Goal: Task Accomplishment & Management: Manage account settings

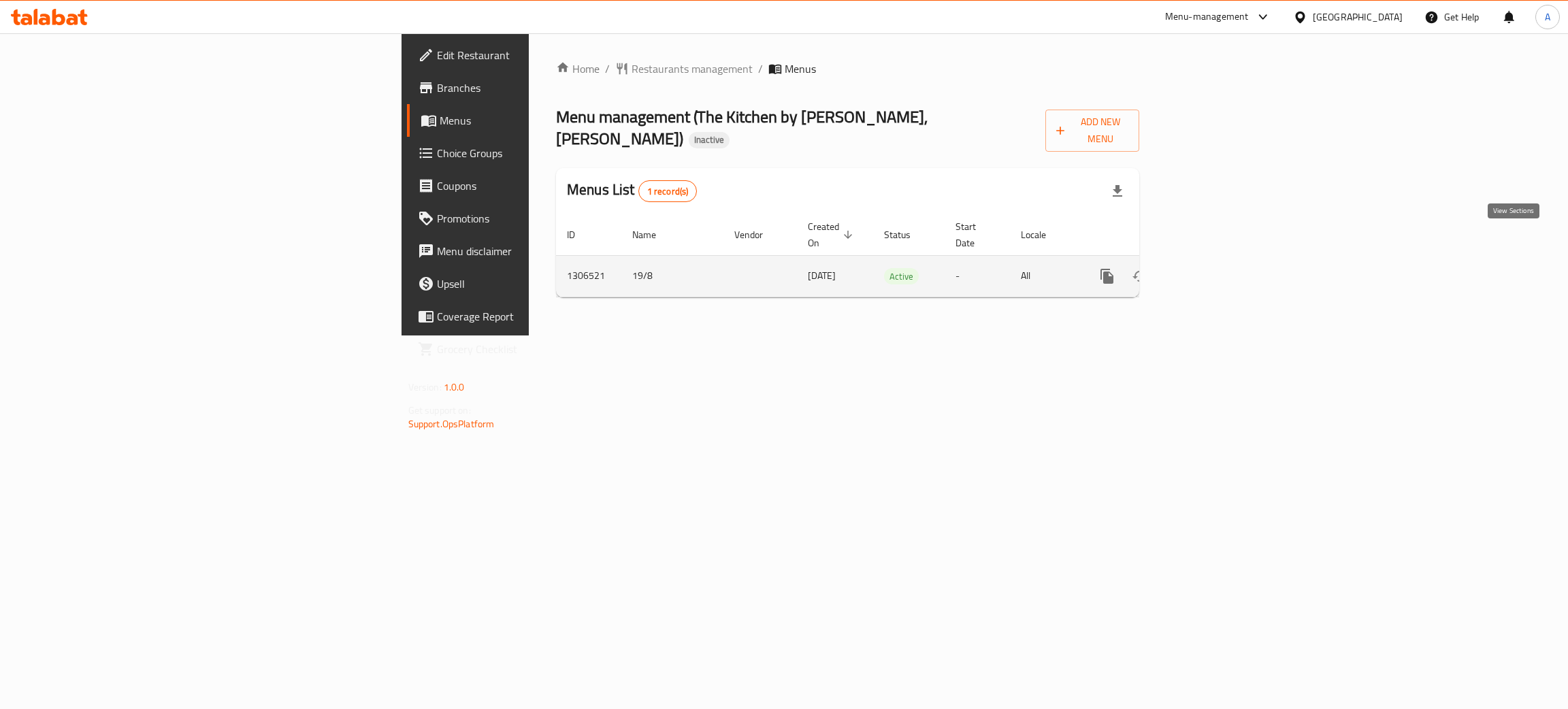
click at [1214, 268] on icon "enhanced table" at bounding box center [1205, 276] width 17 height 17
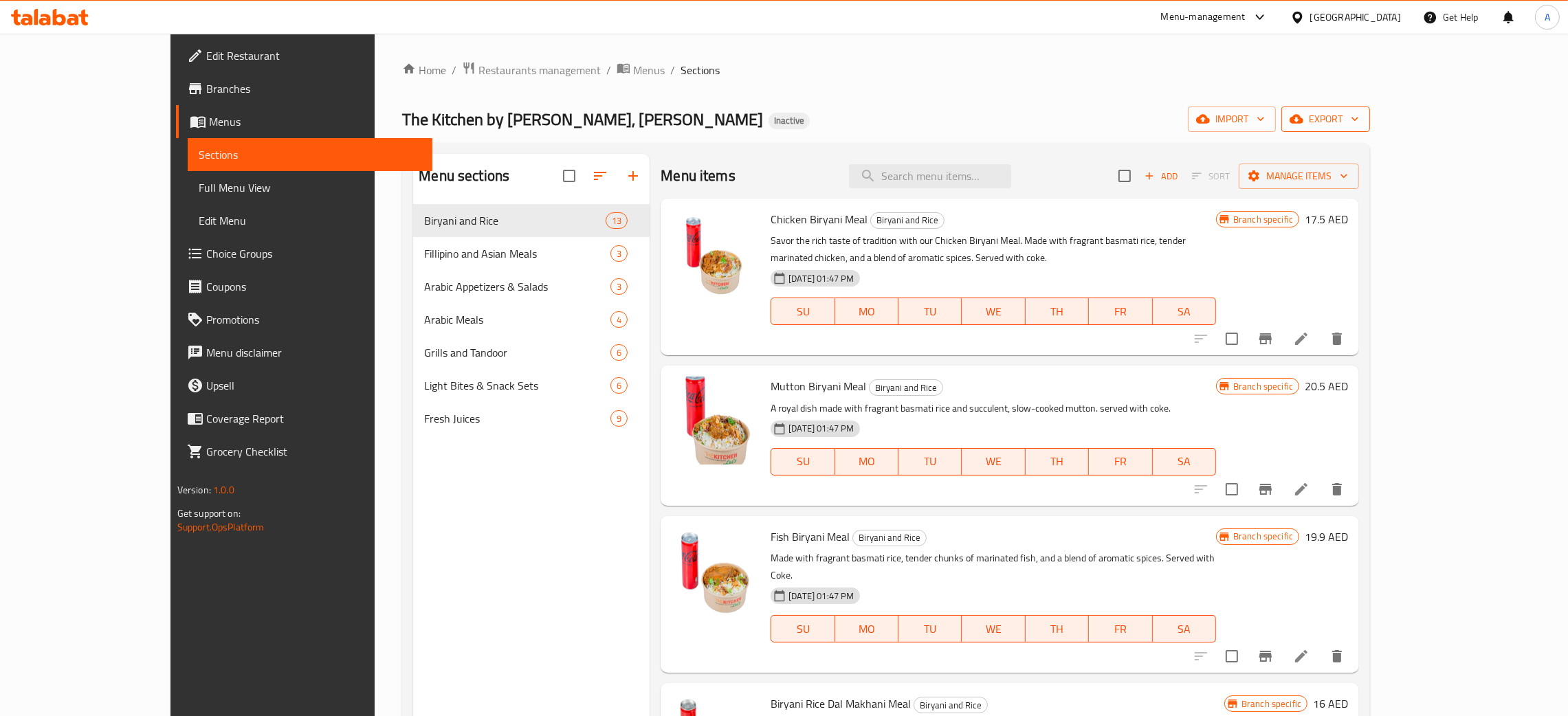
click at [1362, 114] on icon "button" at bounding box center [1354, 119] width 14 height 14
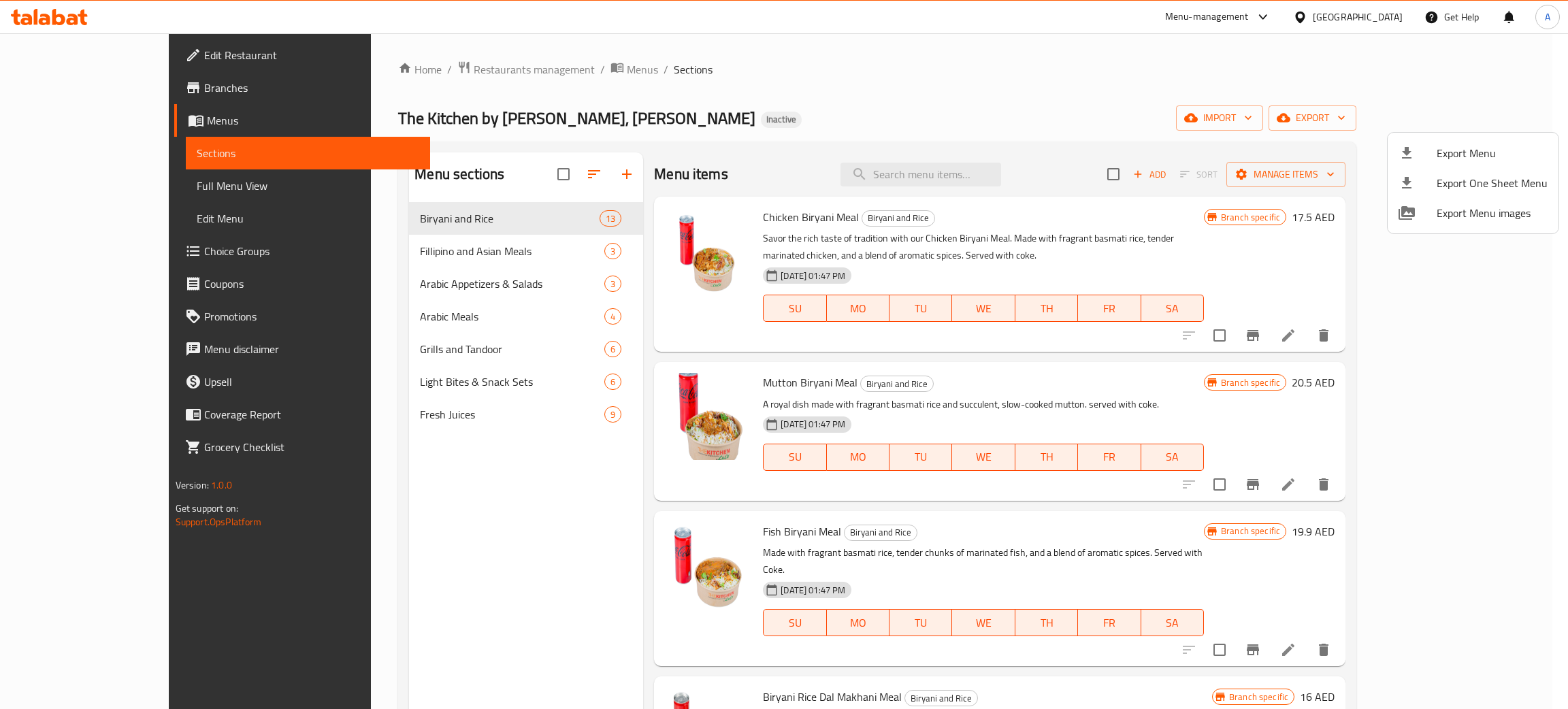
click at [1483, 140] on li "Export Menu" at bounding box center [1473, 153] width 171 height 30
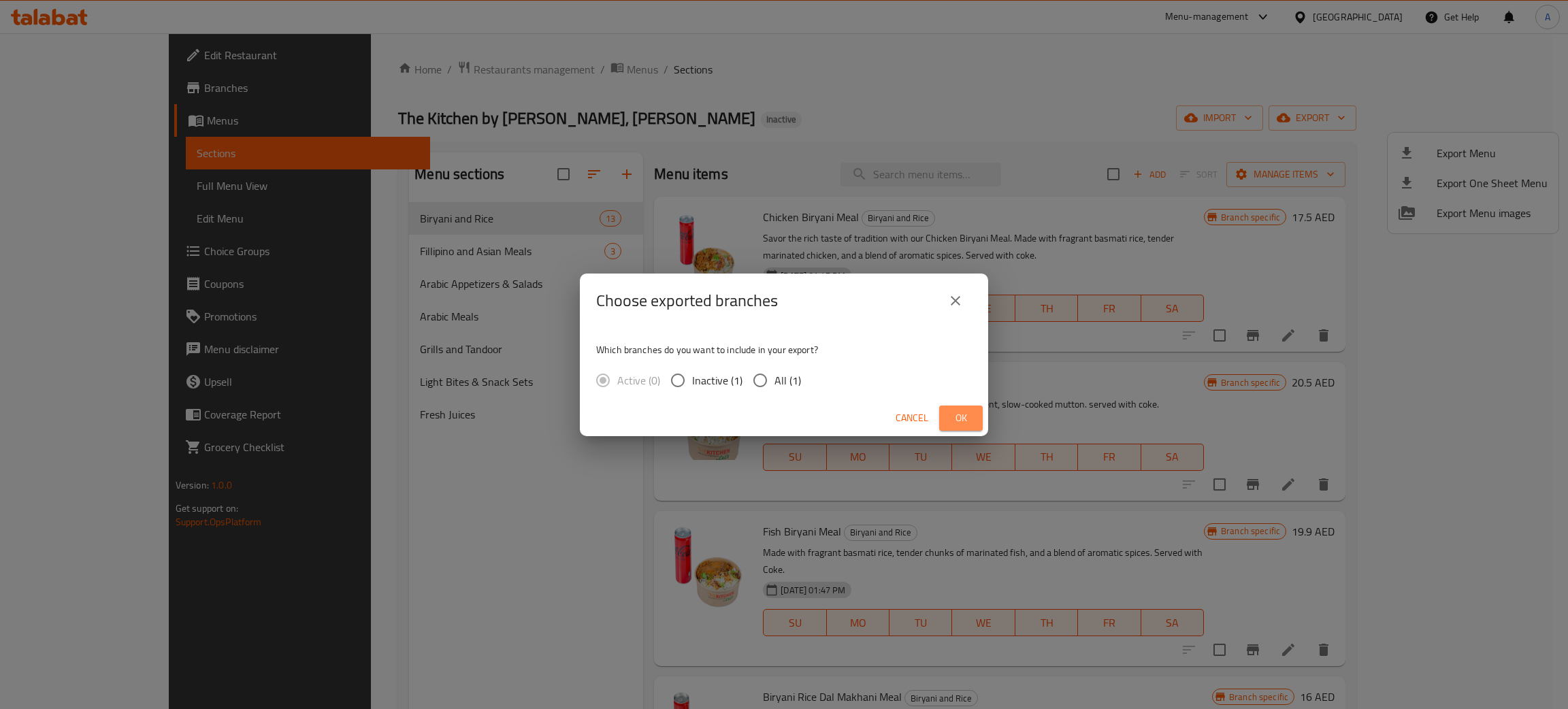
click at [953, 415] on span "Ok" at bounding box center [961, 418] width 21 height 17
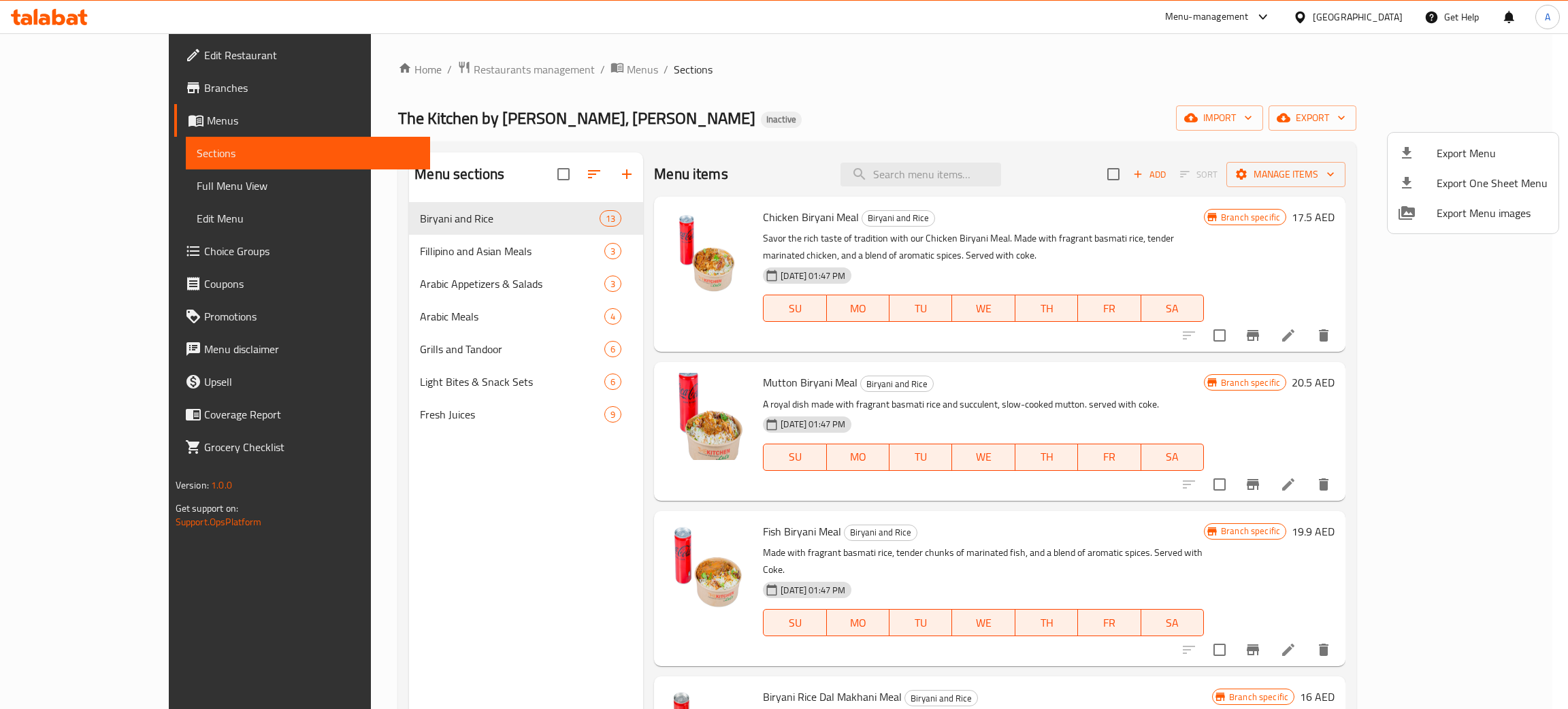
click at [62, 51] on div at bounding box center [784, 354] width 1568 height 709
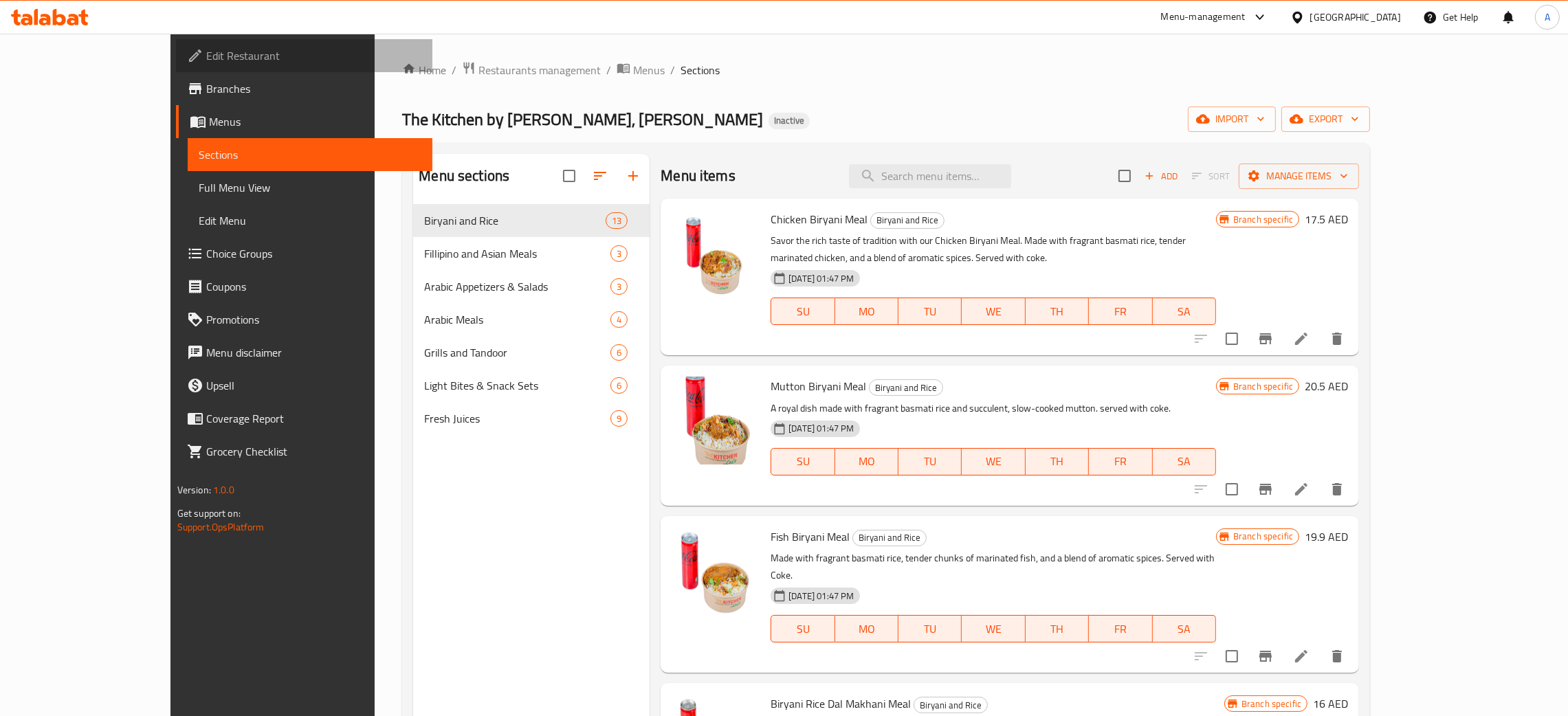
click at [206, 51] on span "Edit Restaurant" at bounding box center [314, 55] width 215 height 17
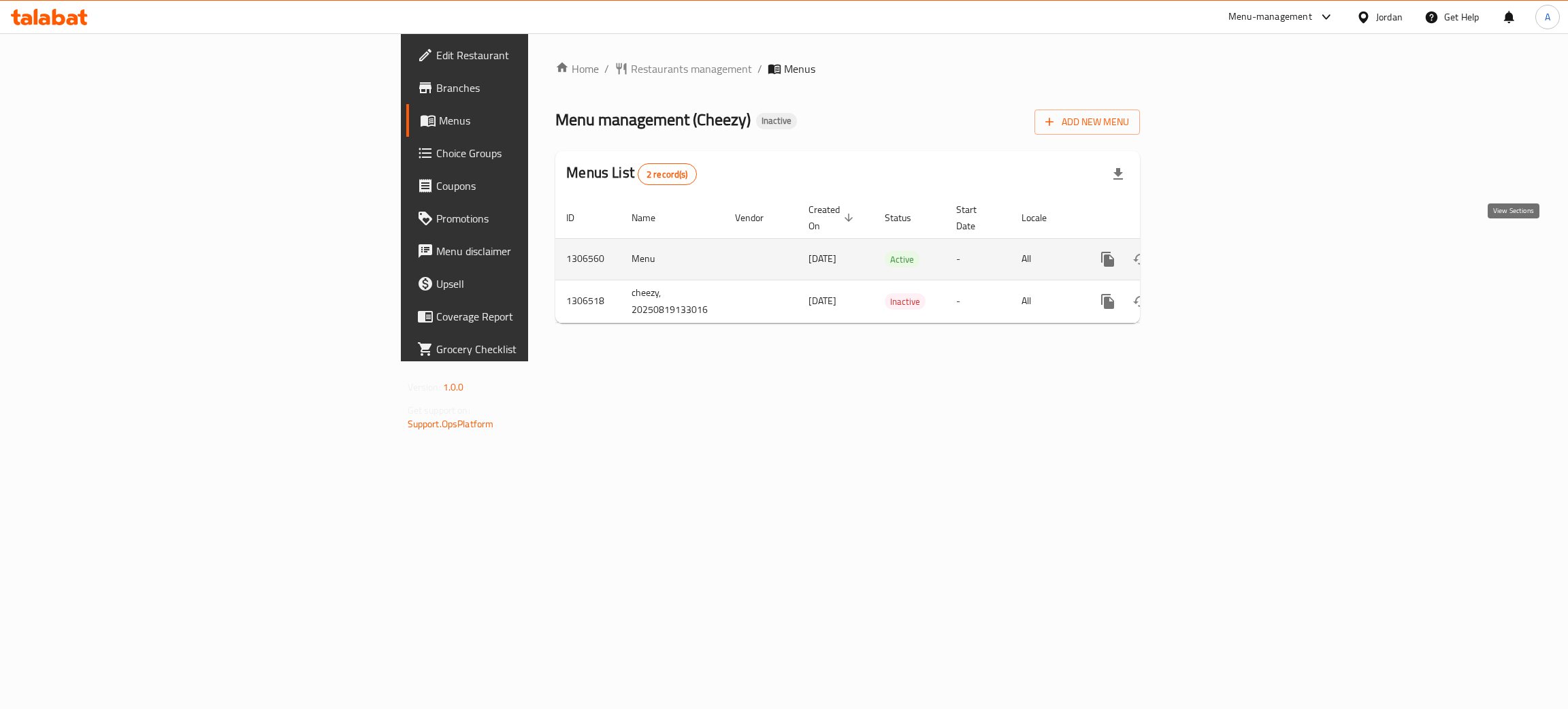
click at [1214, 251] on icon "enhanced table" at bounding box center [1206, 259] width 17 height 17
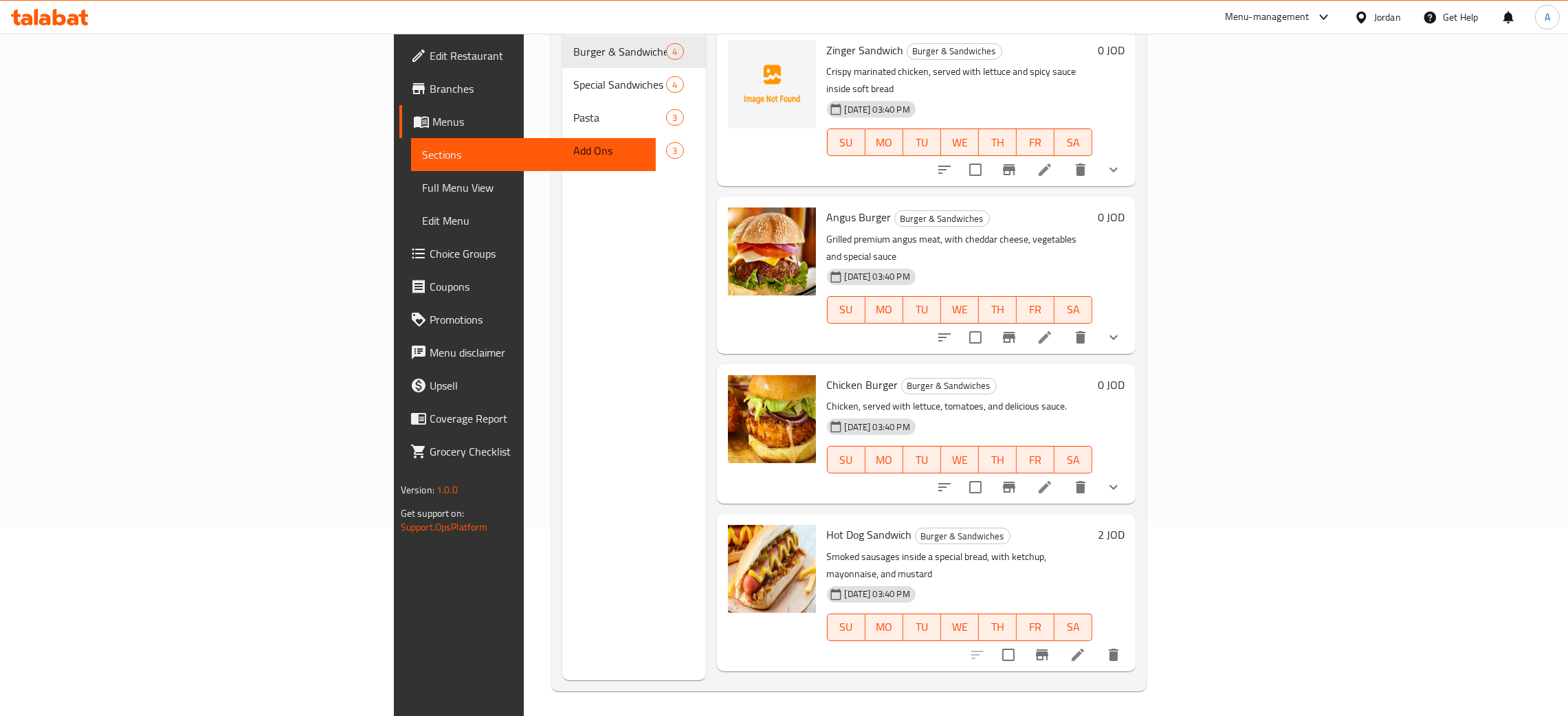
scroll to position [194, 0]
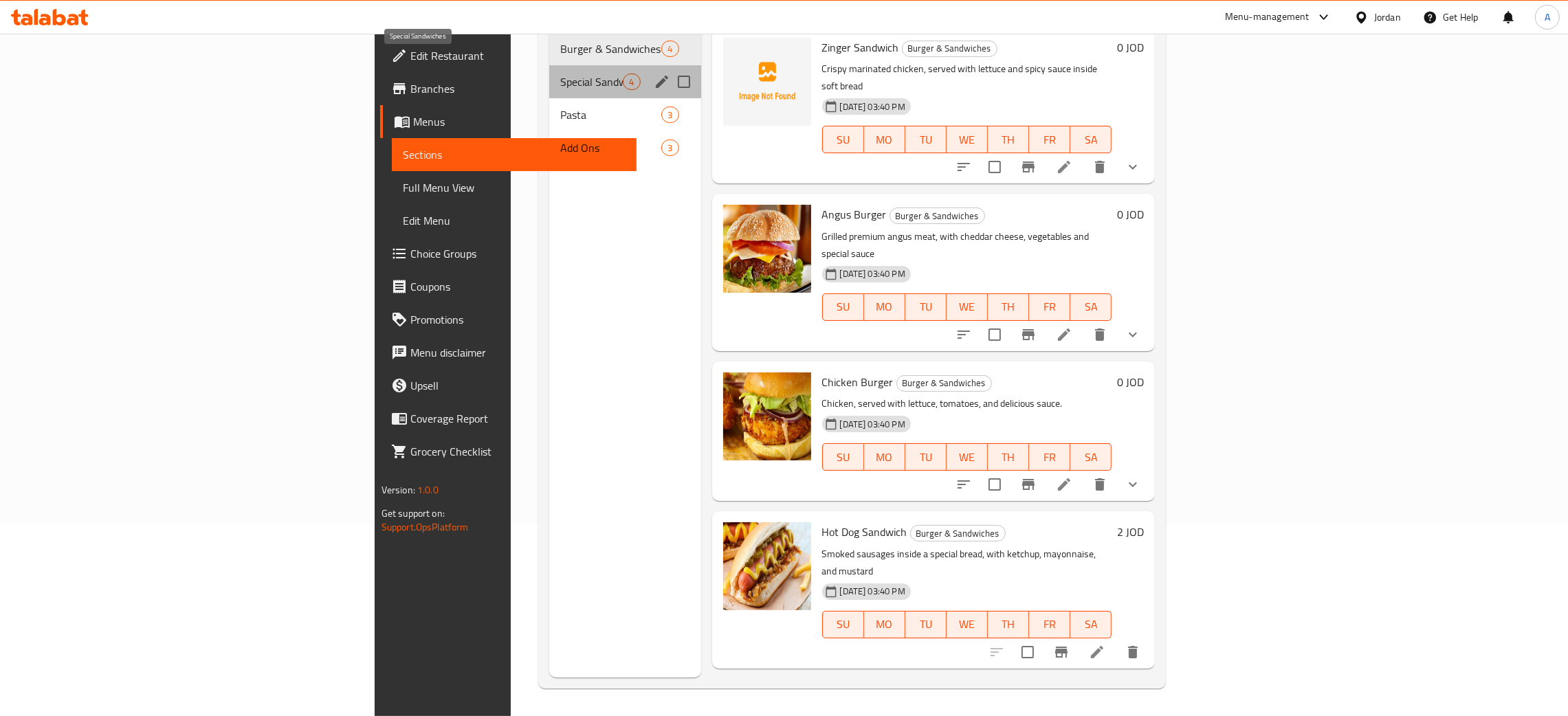
drag, startPoint x: 473, startPoint y: 62, endPoint x: 501, endPoint y: 97, distance: 44.8
click at [560, 74] on span "Special Sandwiches" at bounding box center [591, 82] width 63 height 17
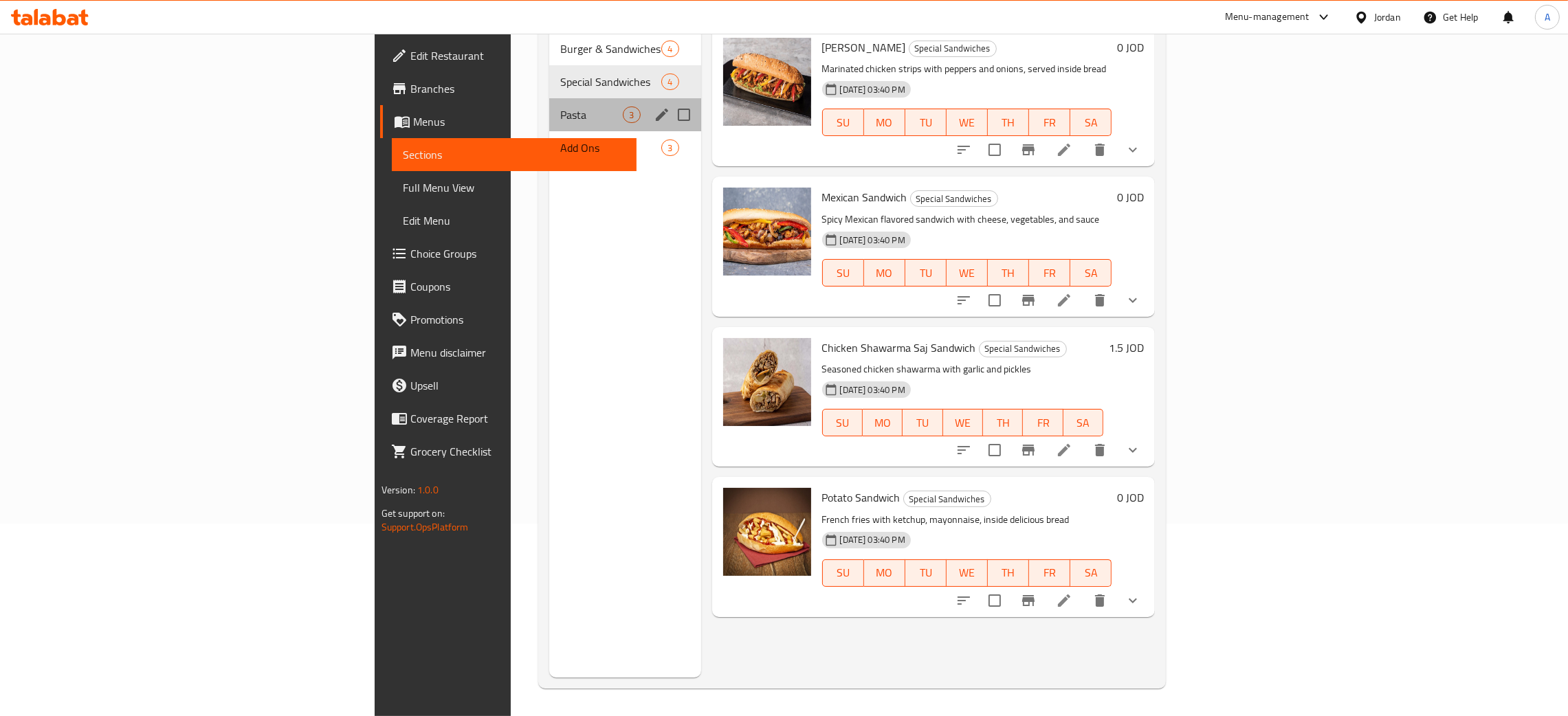
drag, startPoint x: 419, startPoint y: 102, endPoint x: 433, endPoint y: 112, distance: 17.2
click at [549, 103] on div "Pasta 3" at bounding box center [624, 114] width 151 height 33
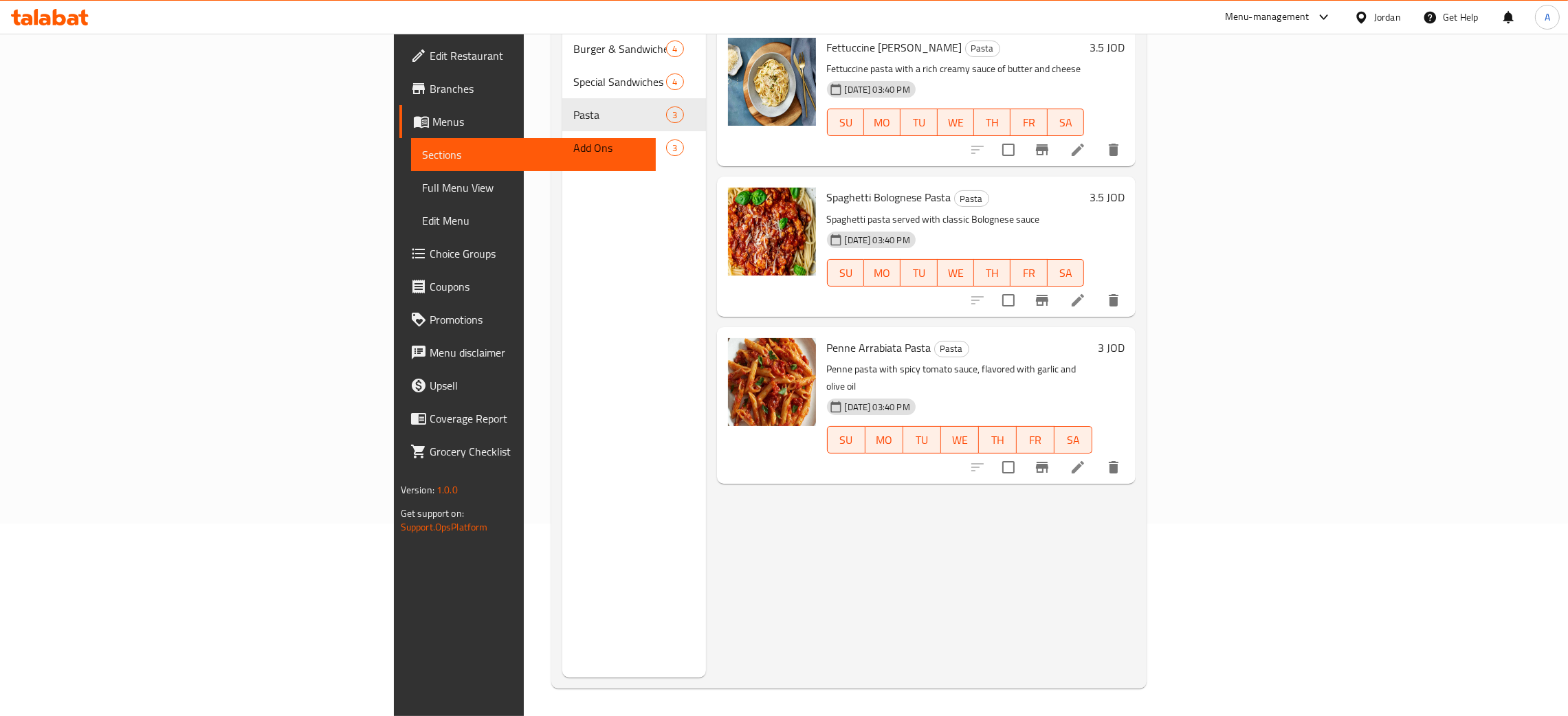
click at [563, 143] on nav "Burger & Sandwiches 4 Special Sandwiches 4 Pasta 3 Add Ons 3" at bounding box center [634, 98] width 144 height 143
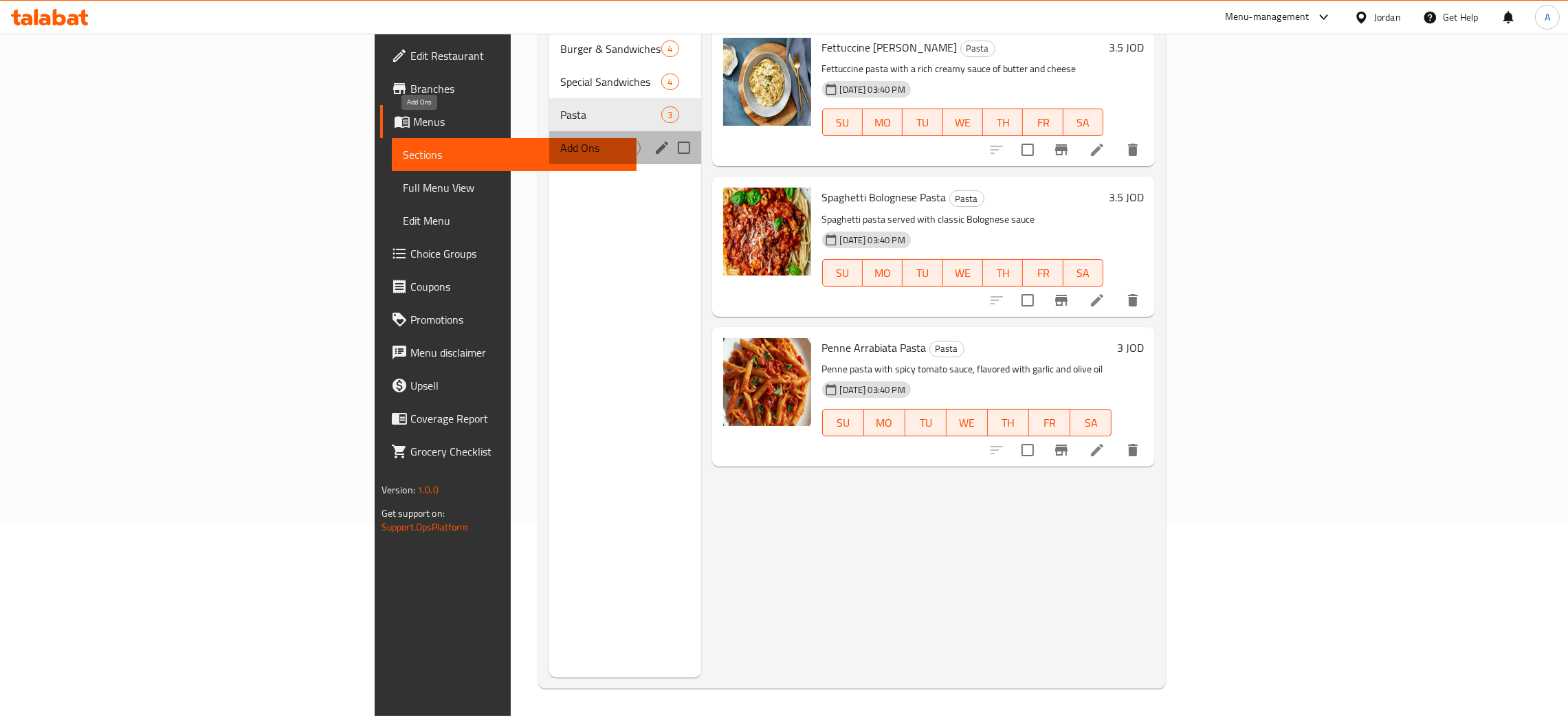
click at [560, 140] on span "Add Ons" at bounding box center [591, 148] width 63 height 17
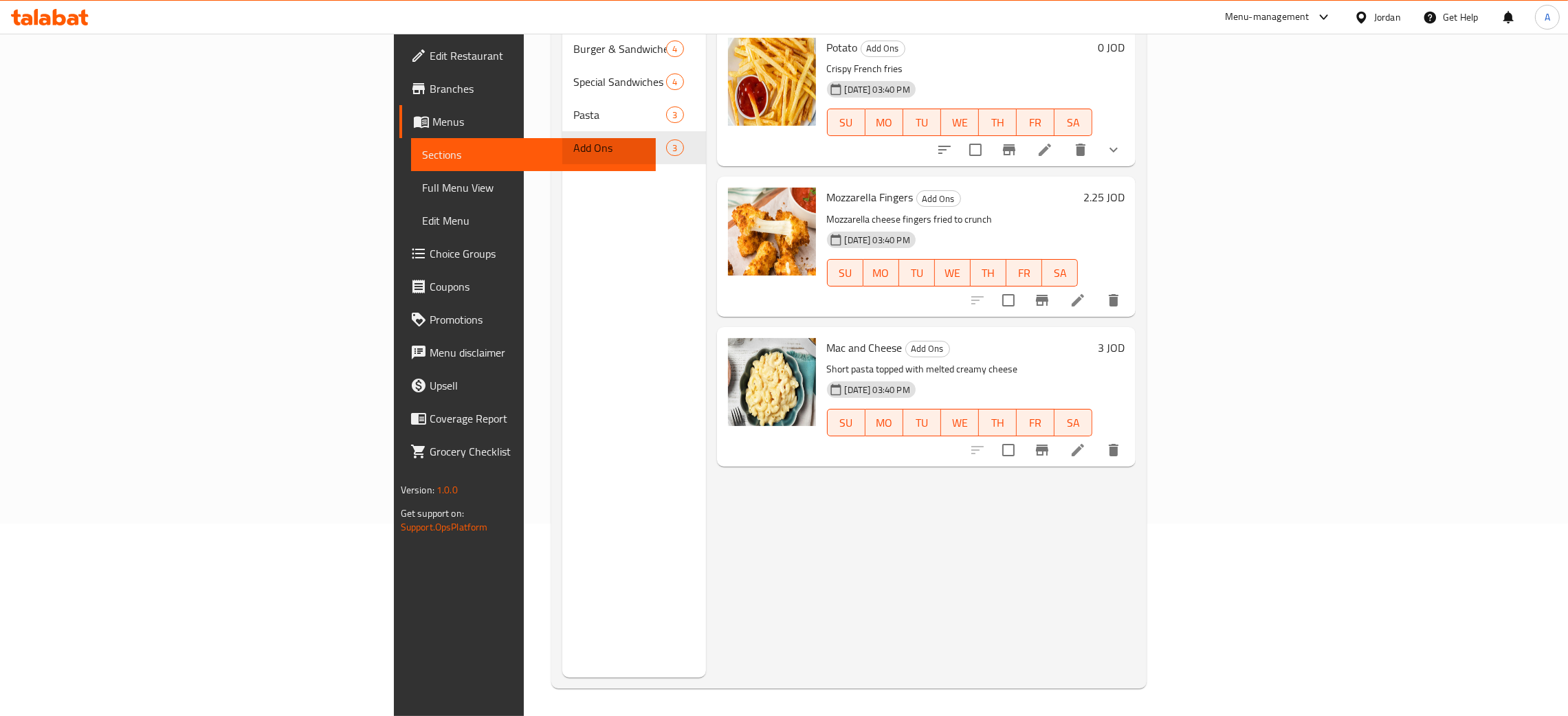
click at [429, 47] on span "Edit Restaurant" at bounding box center [537, 55] width 215 height 17
